Goal: Navigation & Orientation: Find specific page/section

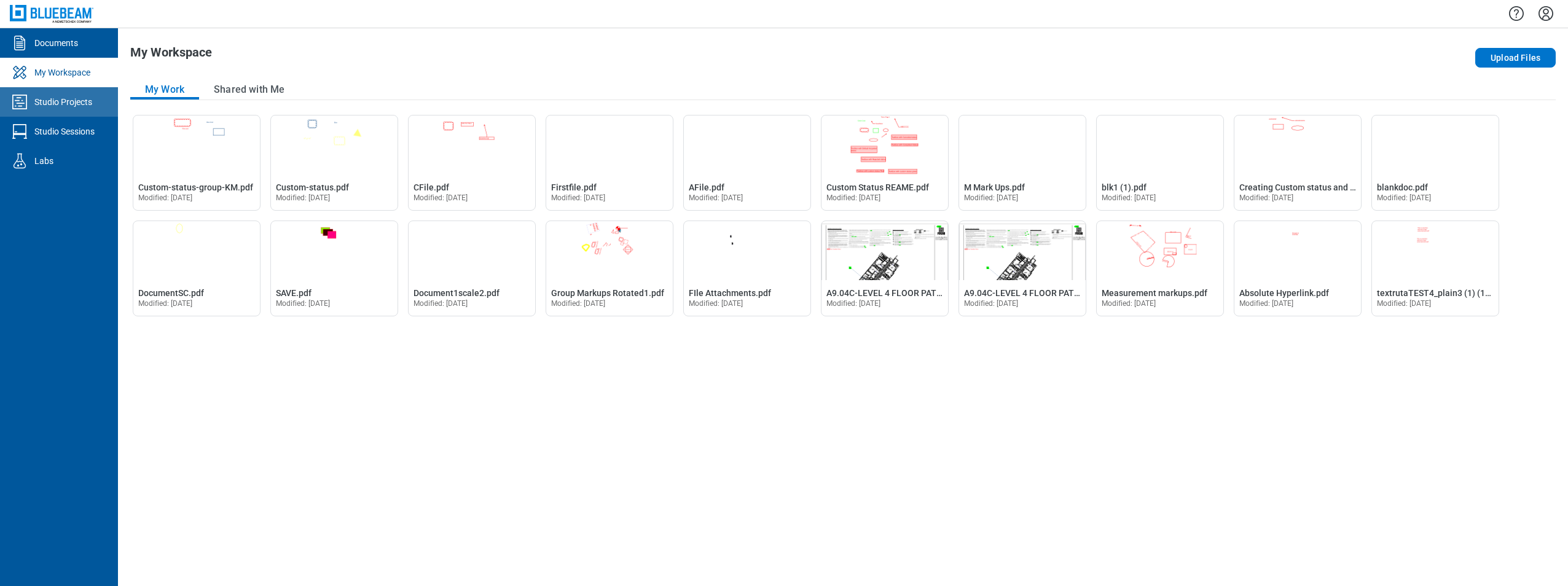
click at [54, 107] on div "Studio Projects" at bounding box center [63, 102] width 58 height 12
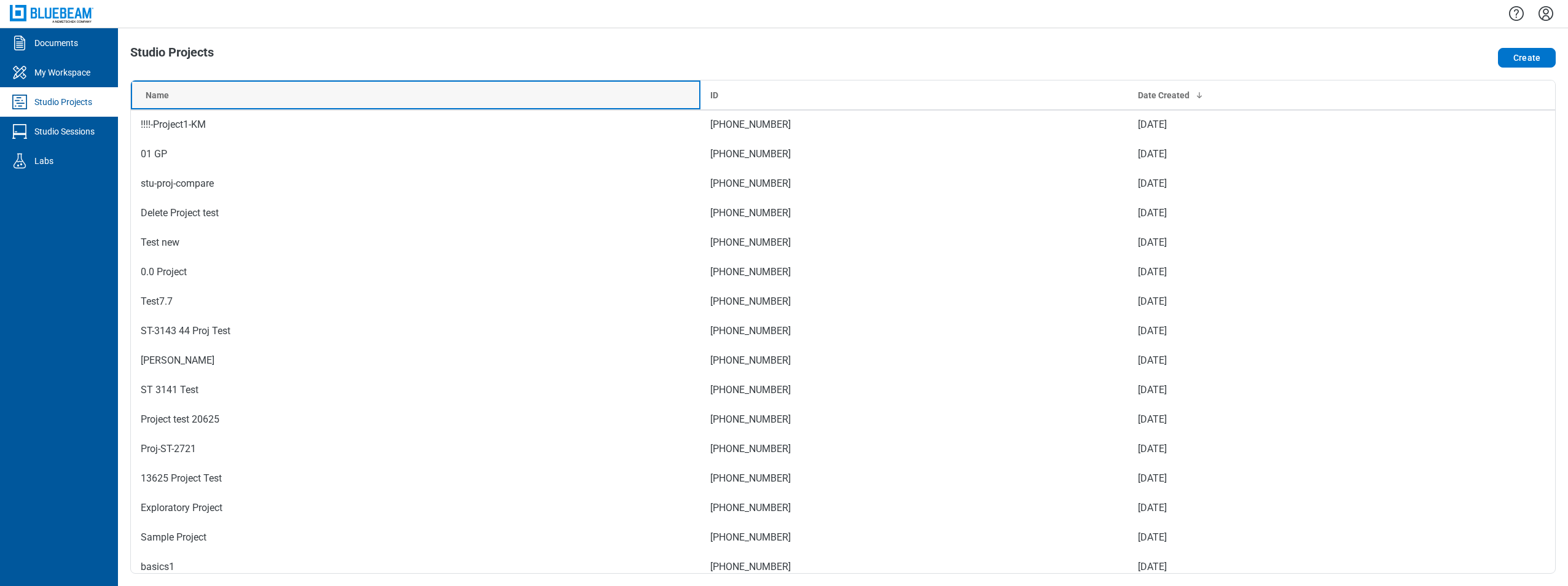
click at [326, 84] on th "Name" at bounding box center [416, 95] width 570 height 30
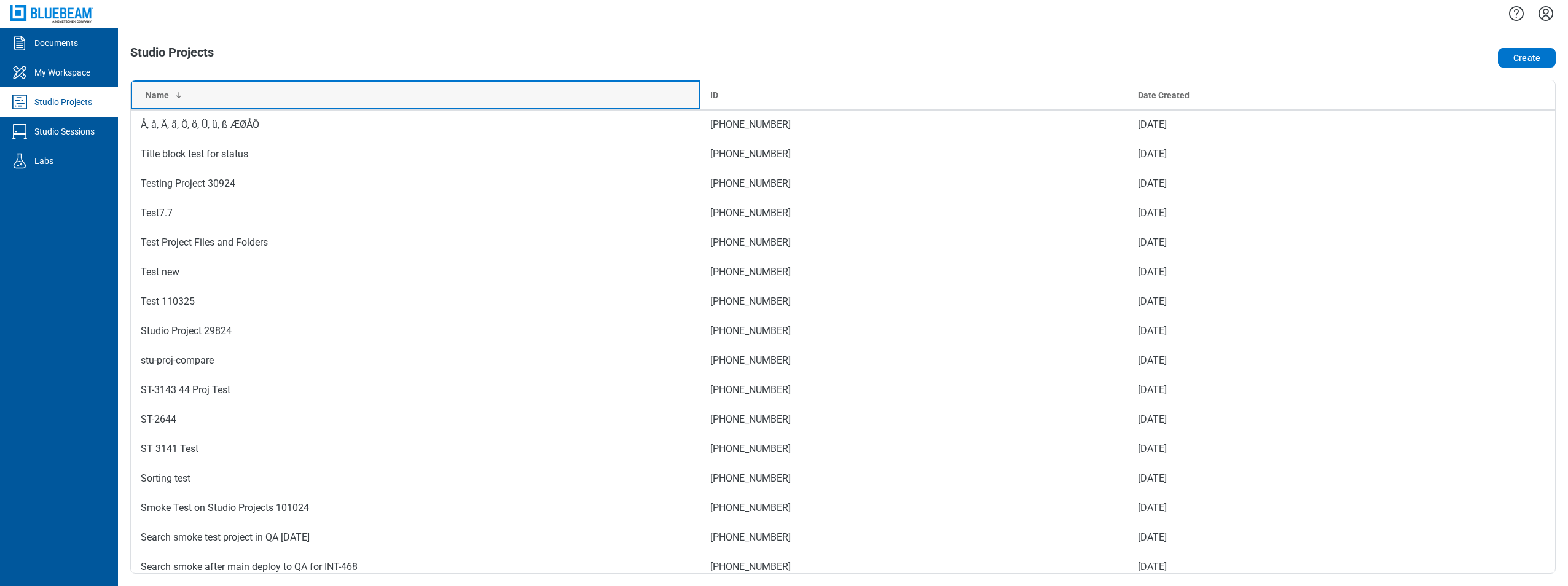
click at [284, 94] on div "Name" at bounding box center [418, 95] width 545 height 12
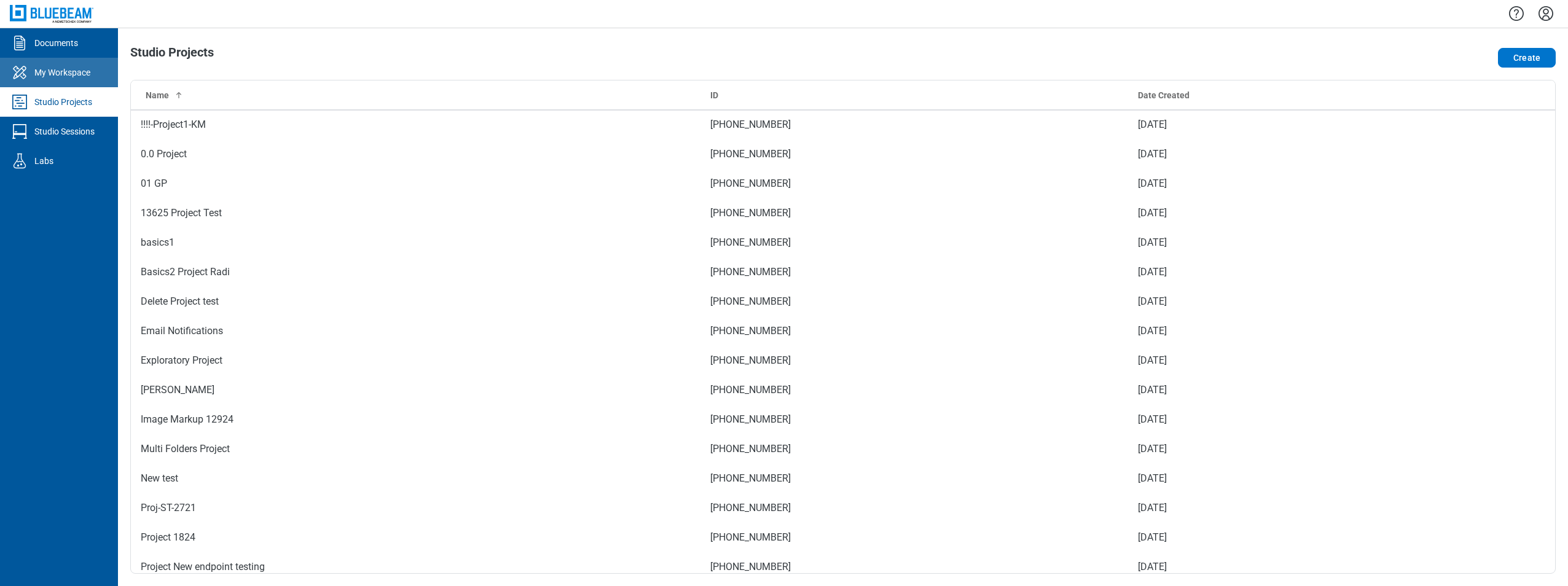
click at [72, 69] on div "My Workspace" at bounding box center [62, 72] width 56 height 12
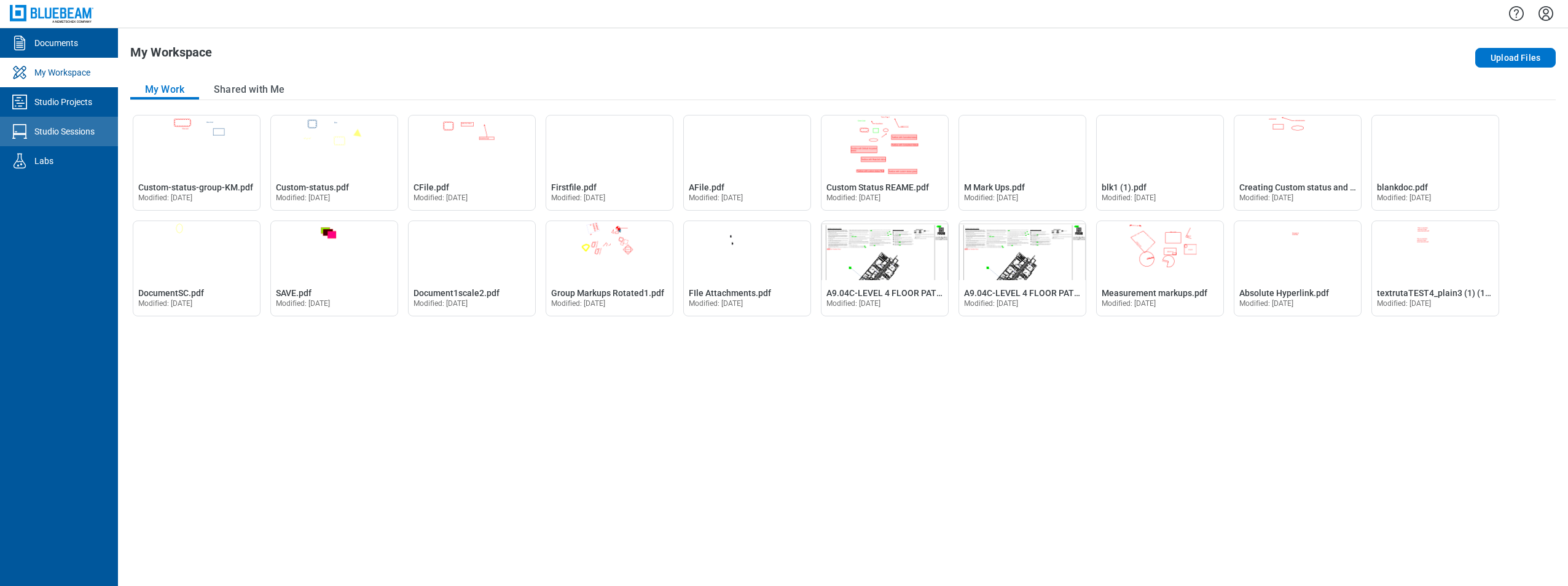
click at [68, 127] on div "Studio Sessions" at bounding box center [65, 131] width 61 height 12
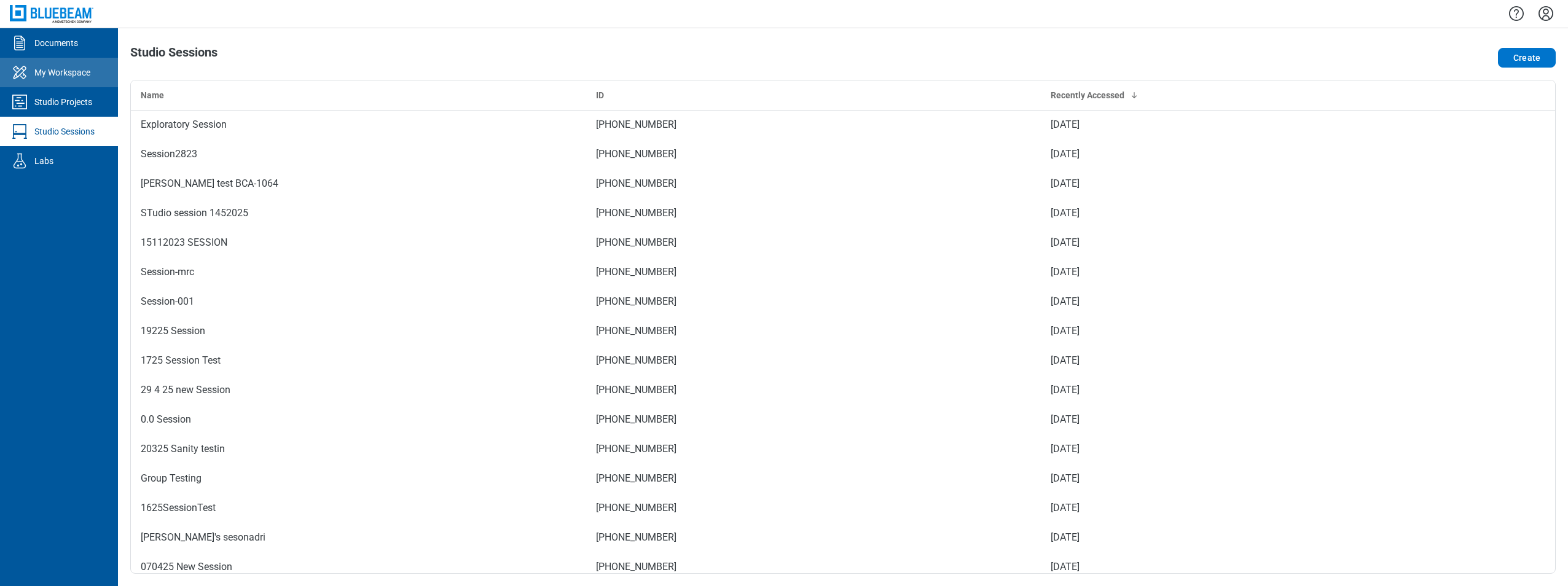
click at [82, 84] on link "My Workspace" at bounding box center [58, 72] width 118 height 30
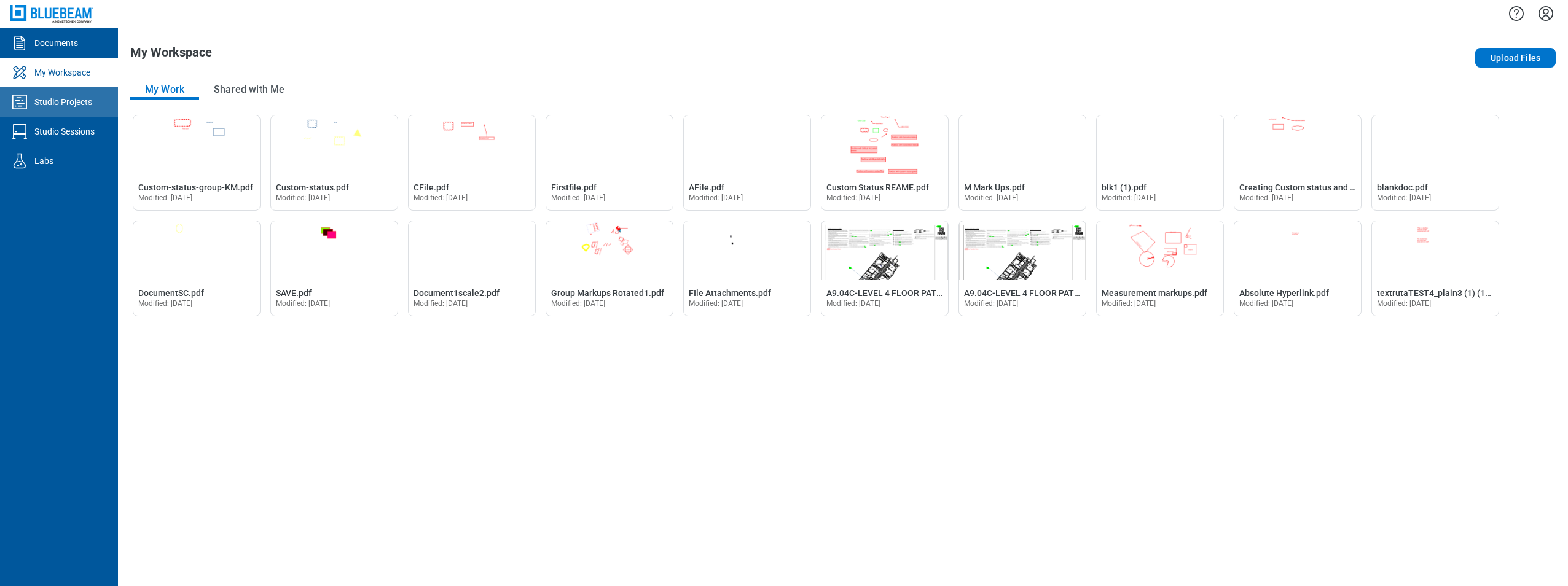
click at [72, 100] on div "Studio Projects" at bounding box center [63, 102] width 58 height 12
